Goal: Task Accomplishment & Management: Manage account settings

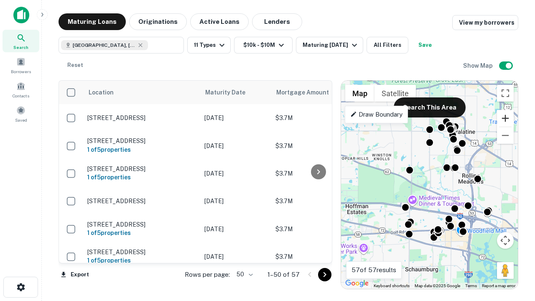
click at [505, 118] on button "Zoom in" at bounding box center [505, 118] width 17 height 17
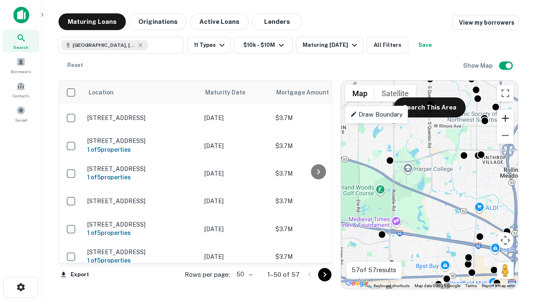
click at [505, 118] on button "Zoom in" at bounding box center [505, 118] width 17 height 17
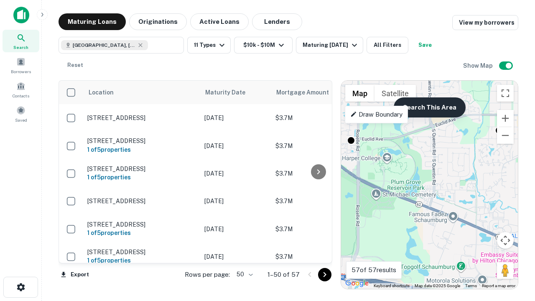
click at [429, 107] on button "Search This Area" at bounding box center [430, 107] width 72 height 20
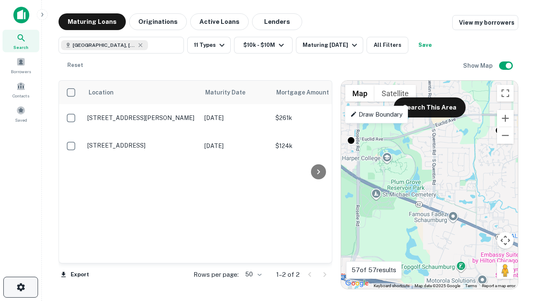
click at [20, 287] on icon "button" at bounding box center [21, 287] width 10 height 10
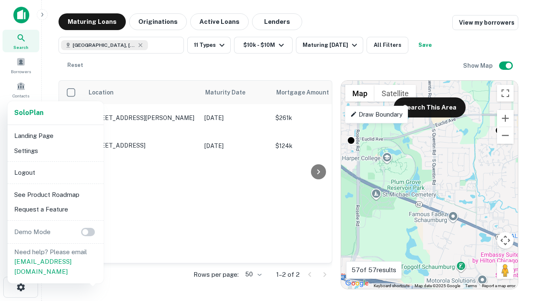
click at [55, 172] on li "Logout" at bounding box center [55, 172] width 89 height 15
